Goal: Information Seeking & Learning: Learn about a topic

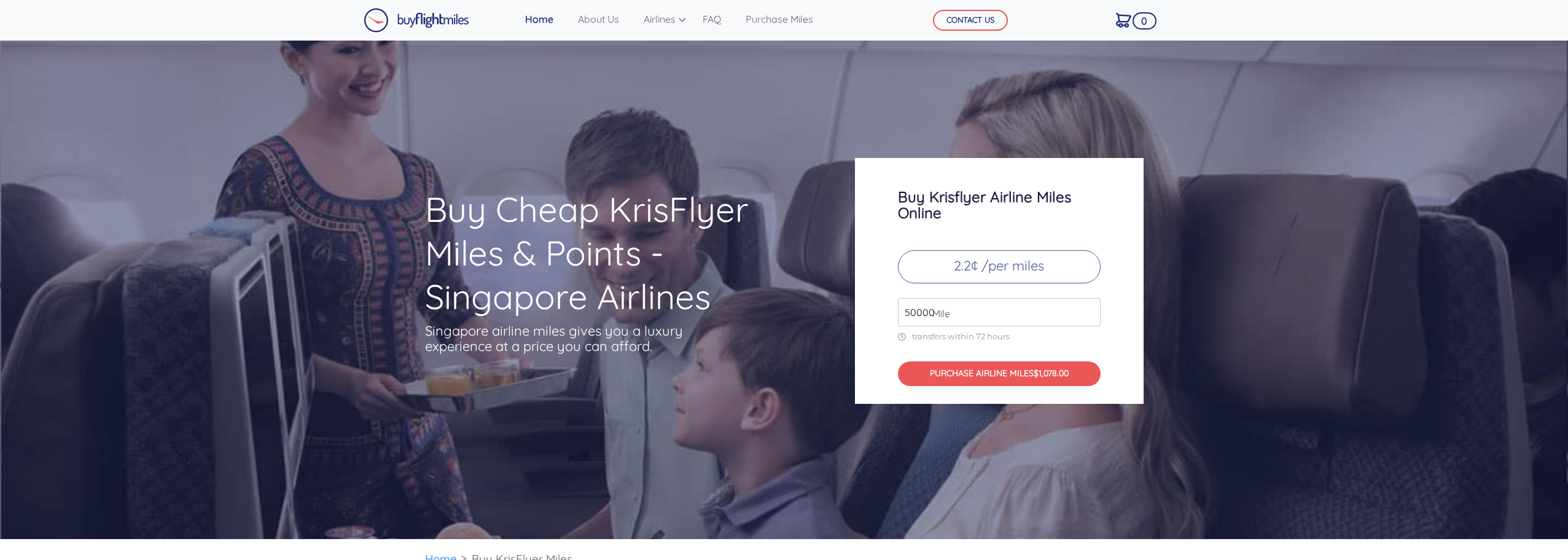
click at [1090, 308] on input "50000" at bounding box center [999, 312] width 202 height 28
click at [1089, 322] on input "50000" at bounding box center [999, 312] width 202 height 28
type input "49000"
click at [1089, 319] on input "49000" at bounding box center [999, 312] width 202 height 28
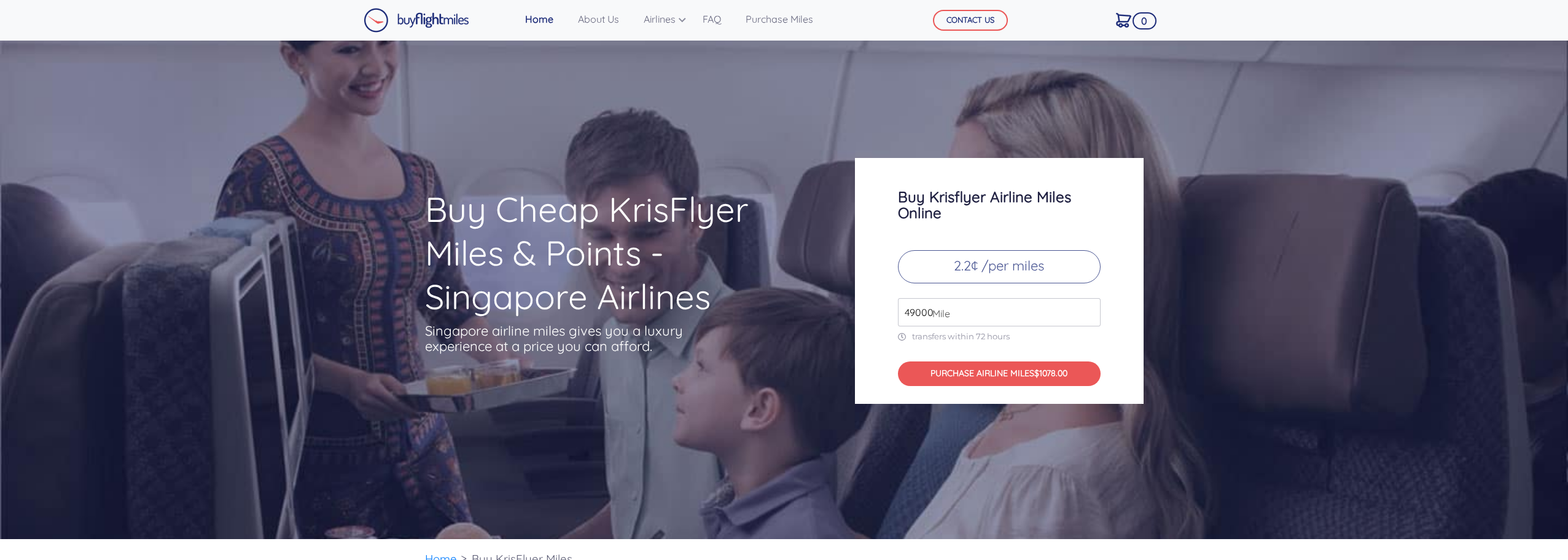
click at [1089, 319] on input "49000" at bounding box center [999, 312] width 202 height 28
click at [1089, 317] on input "49000" at bounding box center [999, 312] width 202 height 28
click at [1028, 317] on input "49000" at bounding box center [999, 312] width 202 height 28
